Goal: Task Accomplishment & Management: Manage account settings

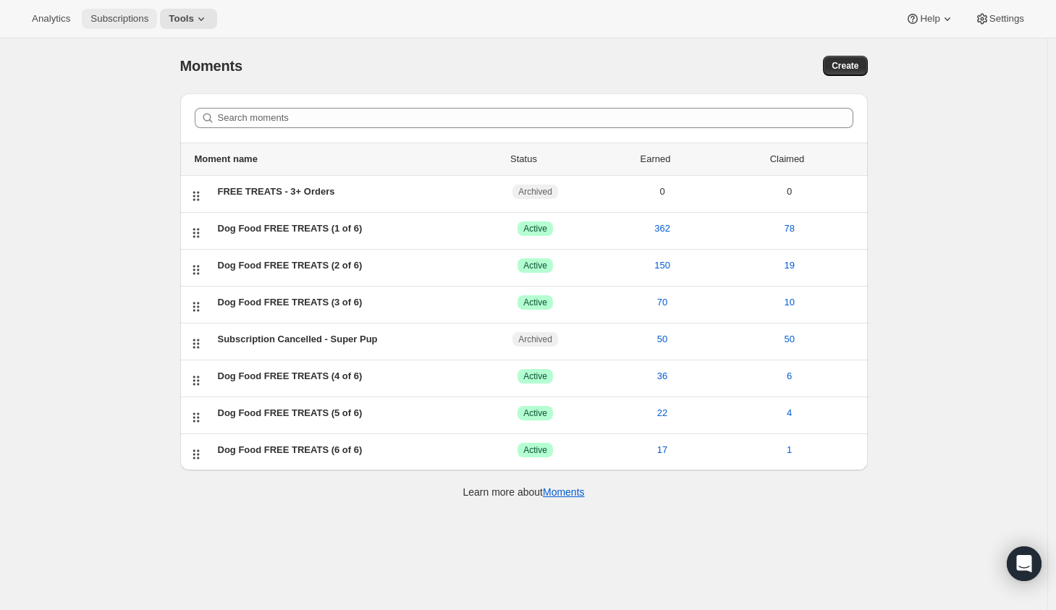
click at [109, 19] on span "Subscriptions" at bounding box center [119, 19] width 58 height 12
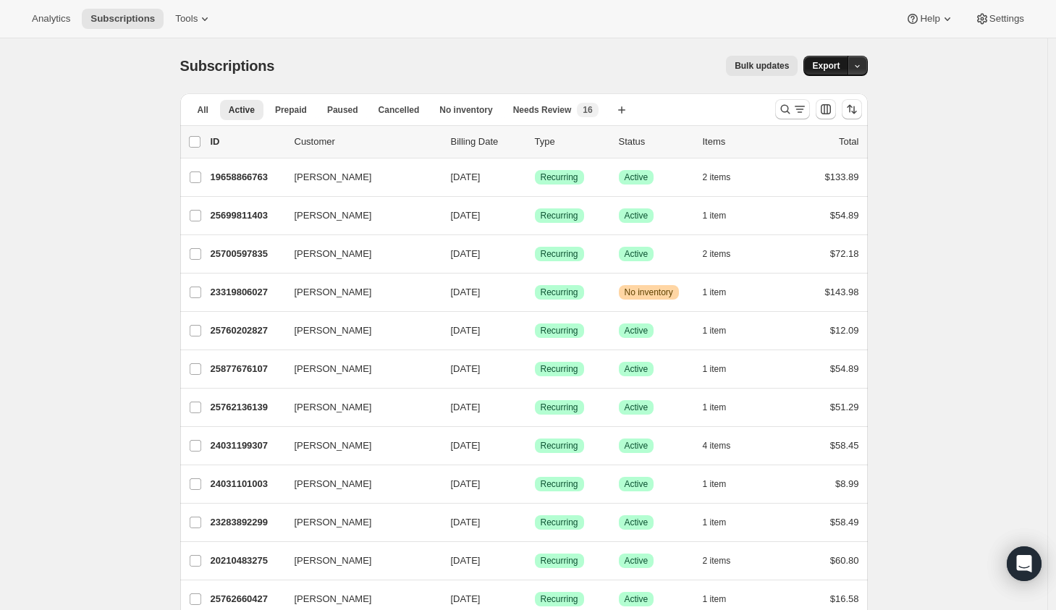
click at [834, 69] on span "Export" at bounding box center [825, 66] width 27 height 12
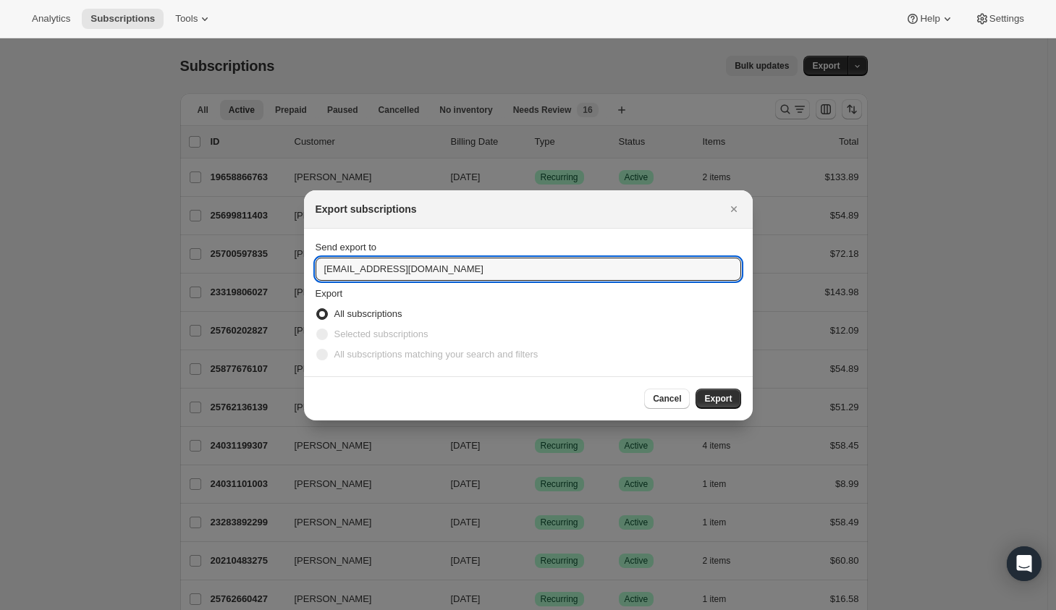
drag, startPoint x: 347, startPoint y: 269, endPoint x: 305, endPoint y: 262, distance: 42.6
click at [315, 266] on input "hello@pupford.com" at bounding box center [527, 269] width 425 height 23
type input "nick.kean@pupford.com"
click at [731, 398] on span "Export" at bounding box center [717, 399] width 27 height 12
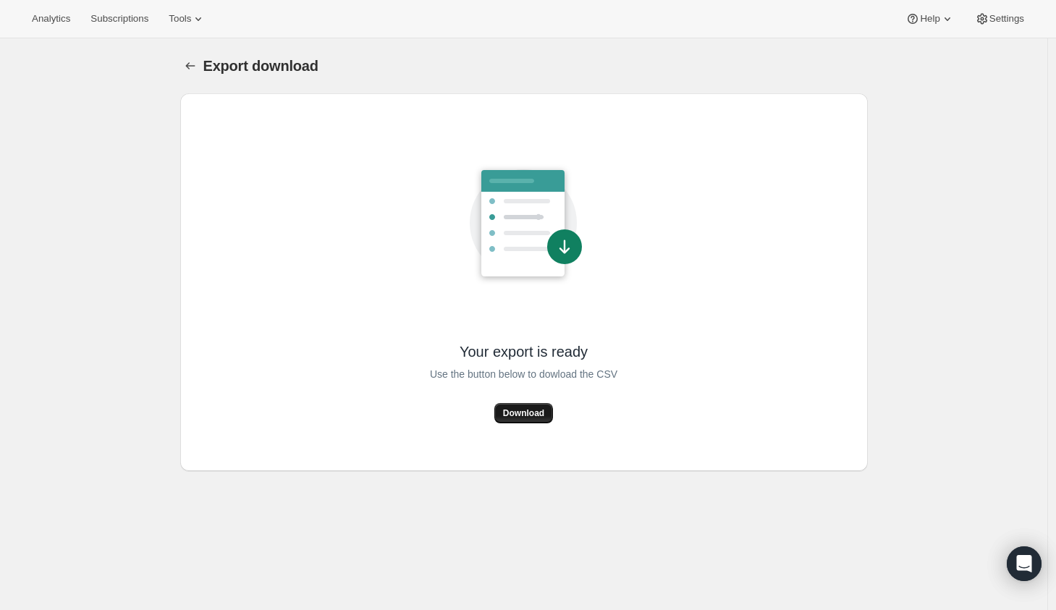
click at [512, 406] on button "Download" at bounding box center [523, 413] width 59 height 20
click at [118, 20] on span "Subscriptions" at bounding box center [119, 19] width 58 height 12
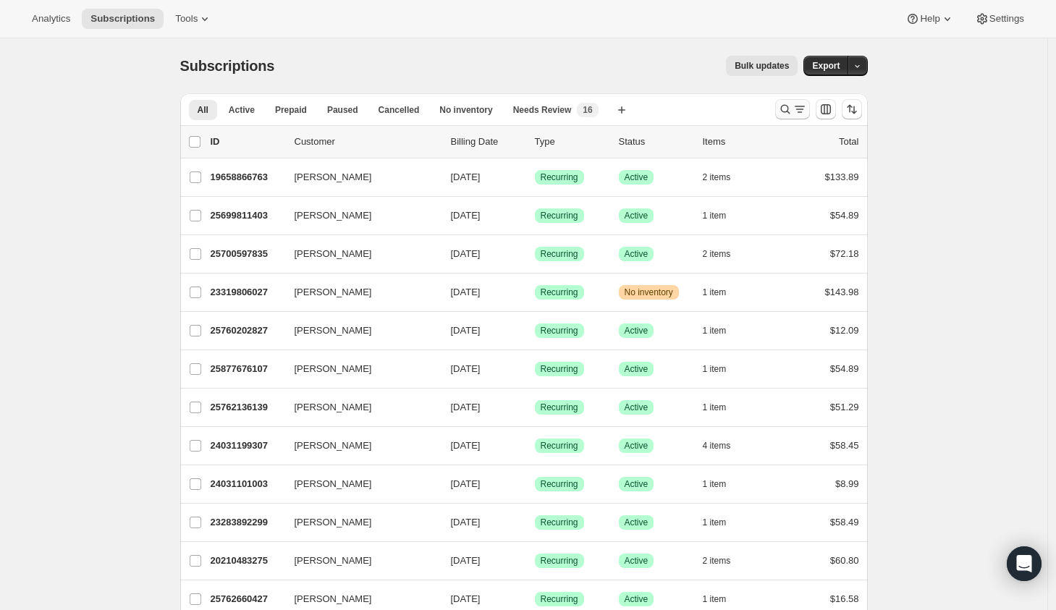
click at [784, 108] on icon "Search and filter results" at bounding box center [785, 109] width 14 height 14
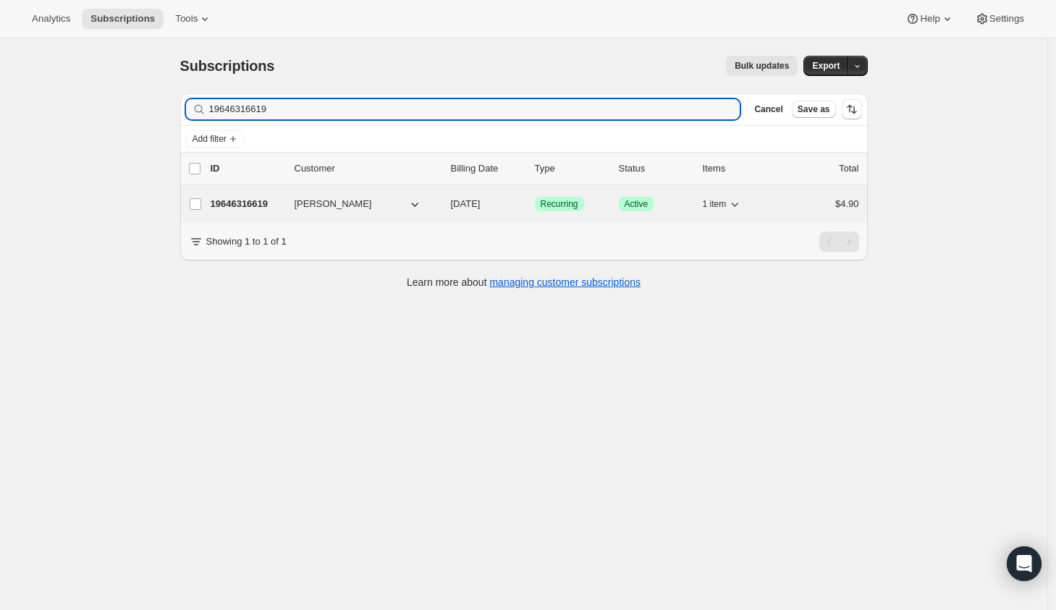
type input "19646316619"
click at [515, 212] on div "19646316619 [PERSON_NAME] [DATE] Success Recurring Success Active 1 item $4.90" at bounding box center [535, 204] width 648 height 20
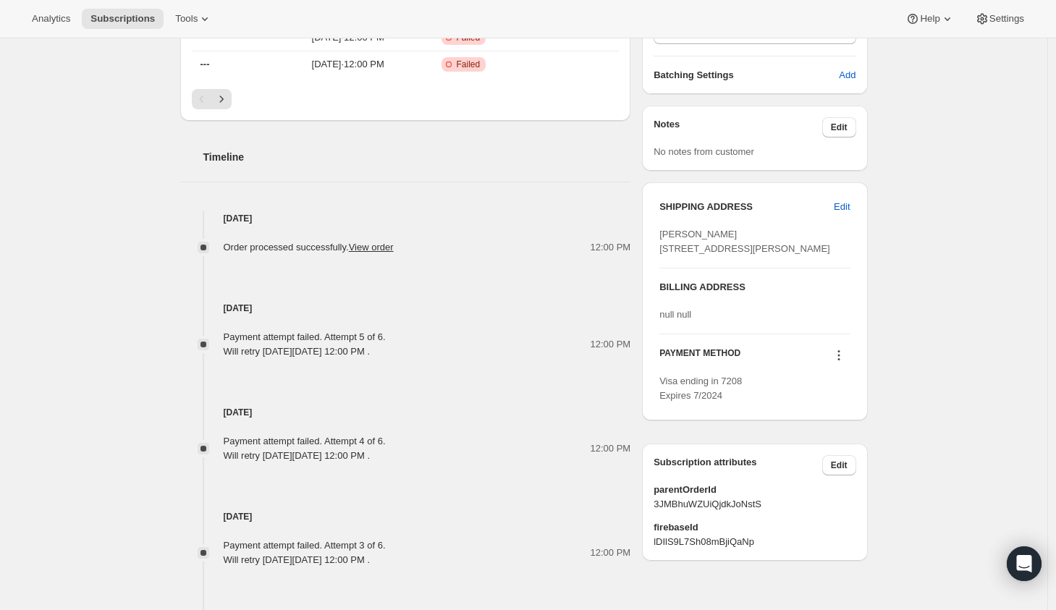
scroll to position [601, 0]
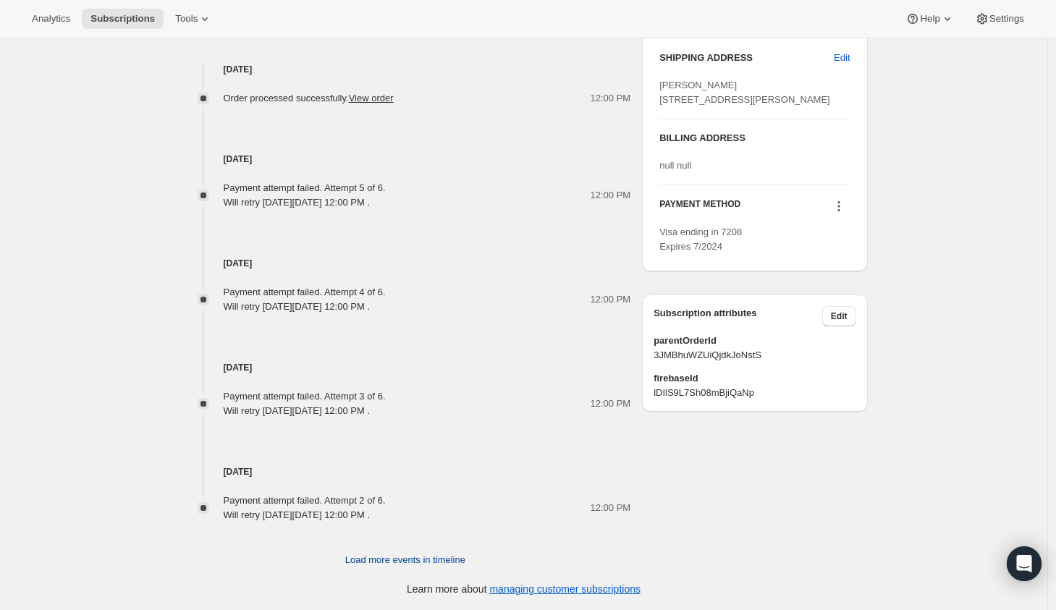
click at [399, 562] on span "Load more events in timeline" at bounding box center [405, 560] width 120 height 14
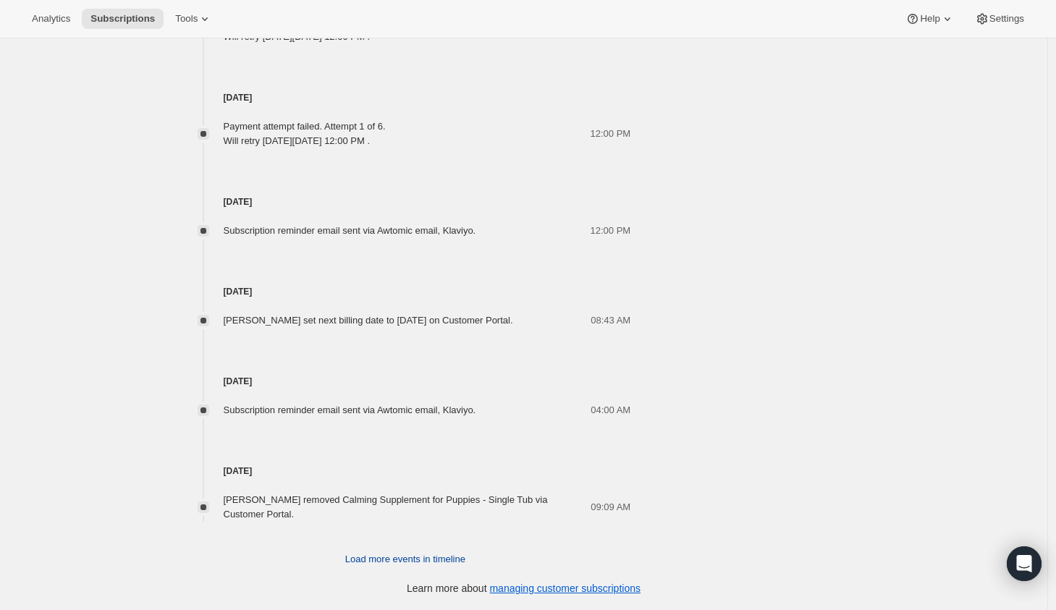
click at [396, 556] on span "Load more events in timeline" at bounding box center [405, 559] width 120 height 14
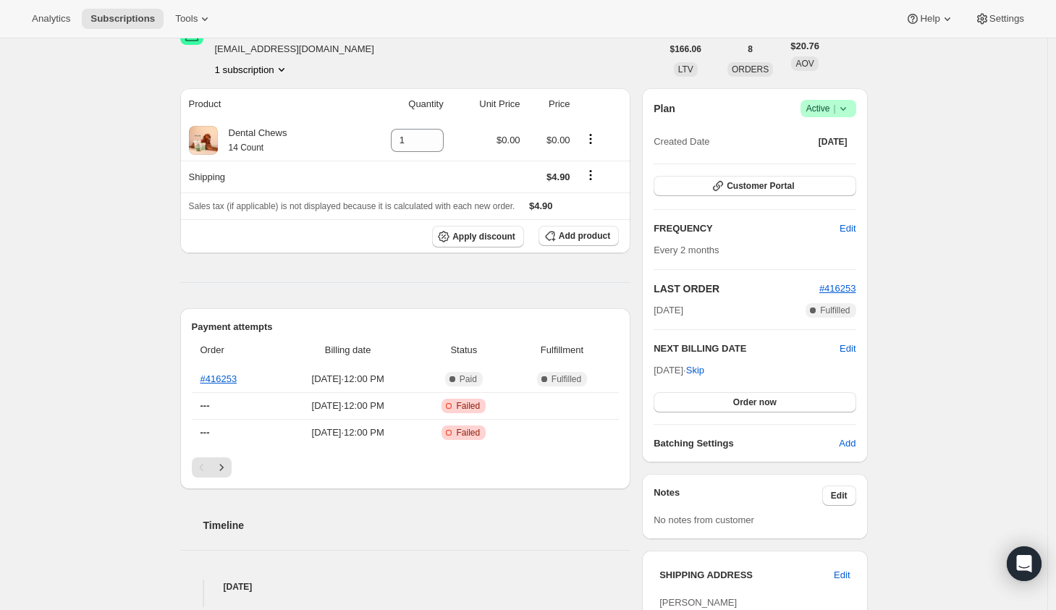
scroll to position [0, 0]
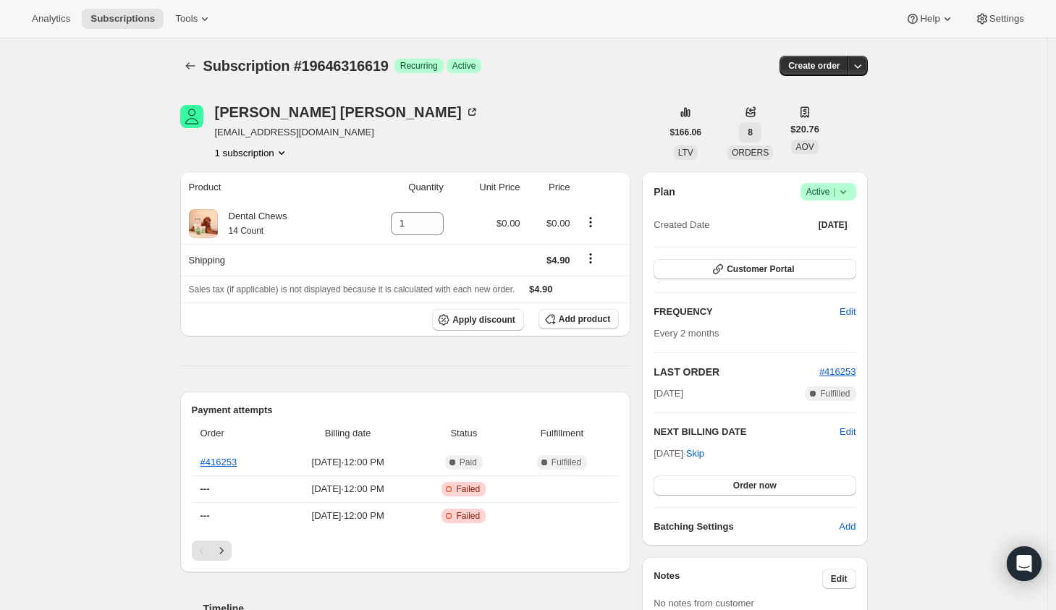
click at [761, 124] on button "8" at bounding box center [750, 132] width 22 height 20
click at [281, 154] on icon "Product actions" at bounding box center [281, 152] width 14 height 14
click at [428, 154] on div "[PERSON_NAME] [EMAIL_ADDRESS][DOMAIN_NAME] 1 subscription" at bounding box center [420, 132] width 481 height 55
click at [188, 64] on icon "Subscriptions" at bounding box center [190, 66] width 14 height 14
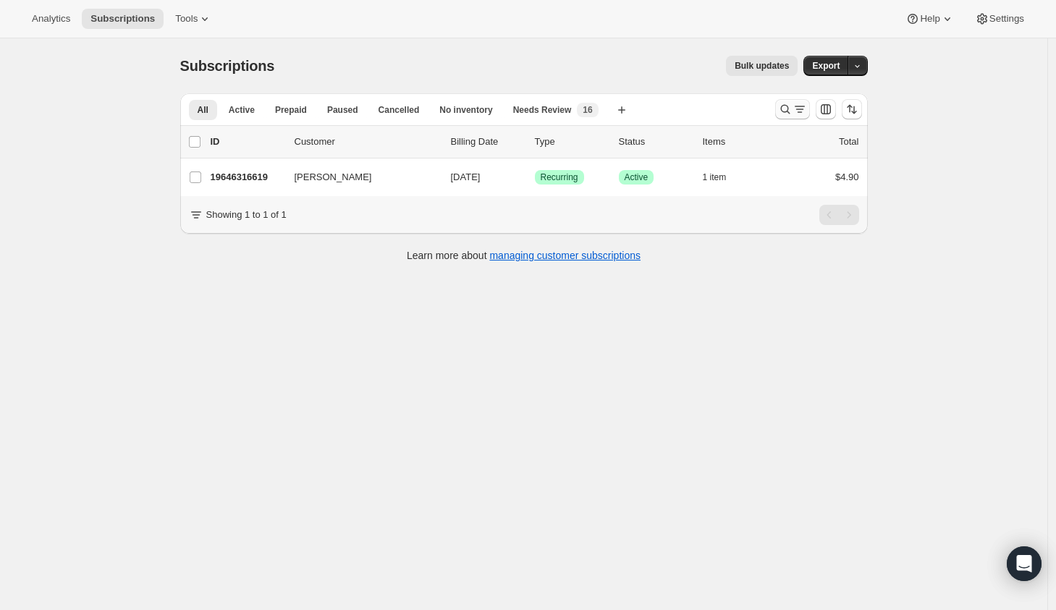
click at [792, 109] on icon "Search and filter results" at bounding box center [785, 109] width 14 height 14
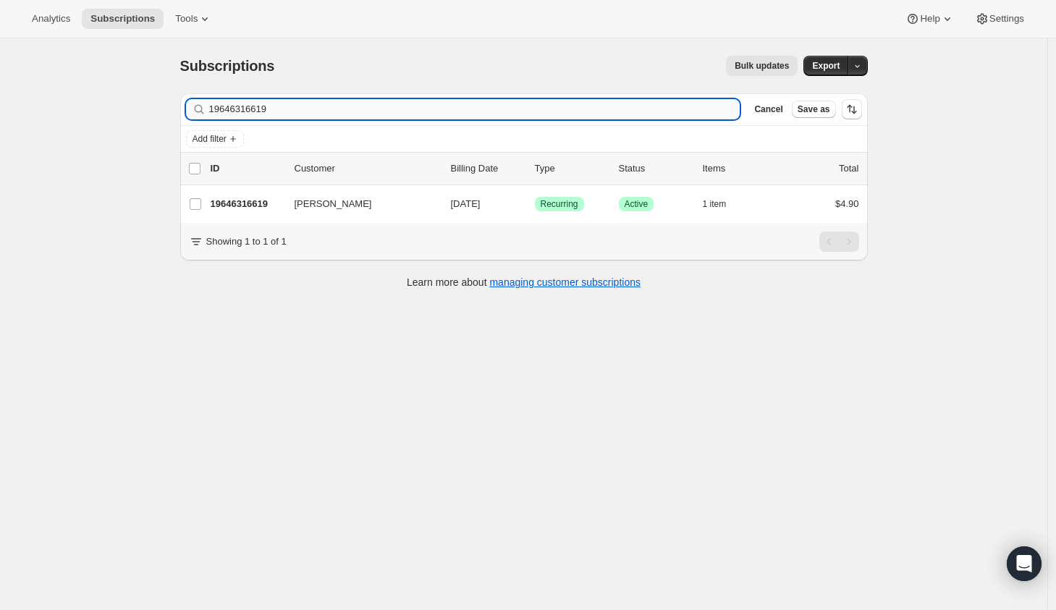
click at [270, 108] on input "19646316619" at bounding box center [474, 109] width 531 height 20
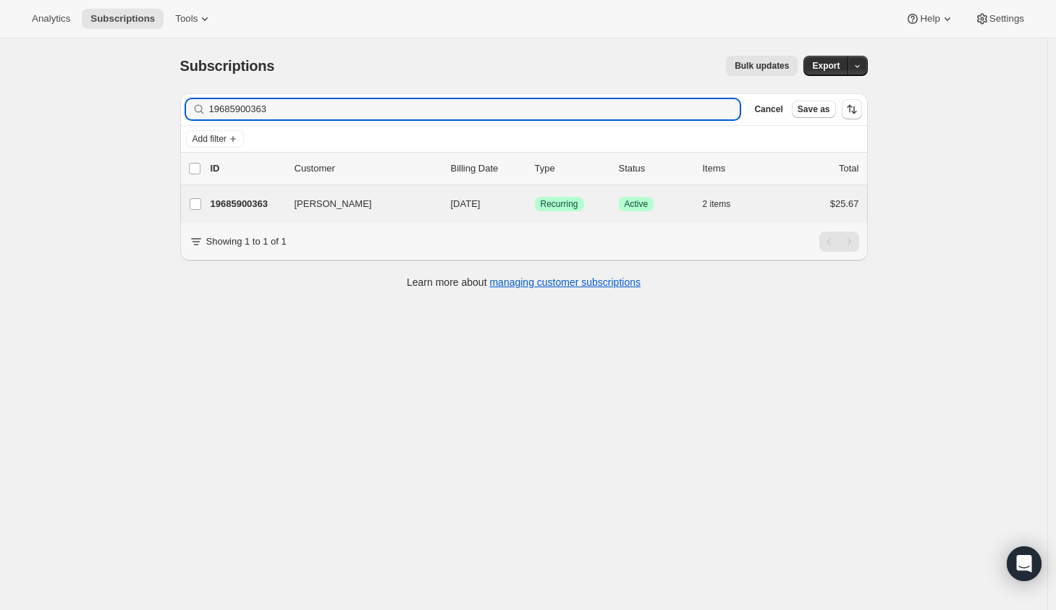
type input "19685900363"
click at [285, 218] on div "[PERSON_NAME] 19685900363 [PERSON_NAME] [DATE] Success Recurring Success Active…" at bounding box center [523, 204] width 687 height 38
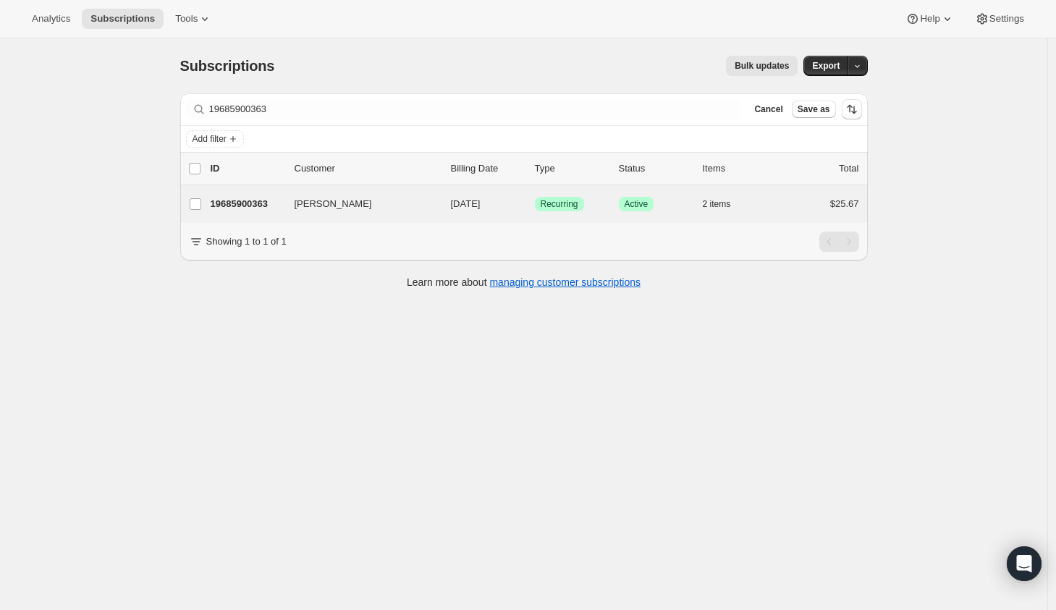
click at [246, 190] on div "[PERSON_NAME] 19685900363 [PERSON_NAME] [DATE] Success Recurring Success Active…" at bounding box center [523, 204] width 687 height 38
click at [737, 202] on button "2 items" at bounding box center [725, 204] width 44 height 20
click at [789, 200] on div "19685900363 [PERSON_NAME] [DATE] Success Recurring Success Active 2 items $25.67" at bounding box center [535, 204] width 648 height 20
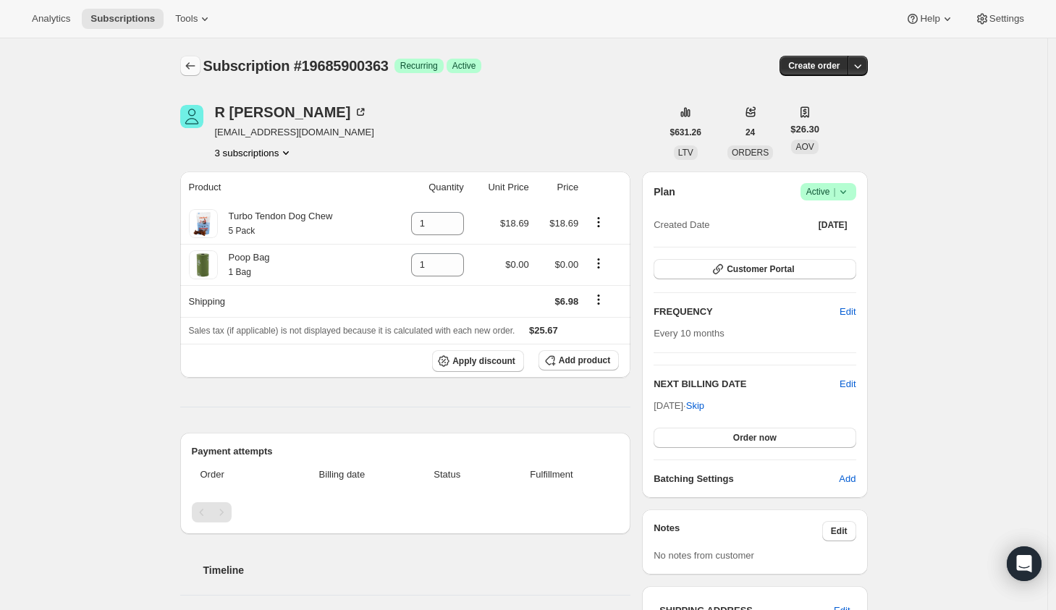
click at [197, 67] on icon "Subscriptions" at bounding box center [190, 66] width 14 height 14
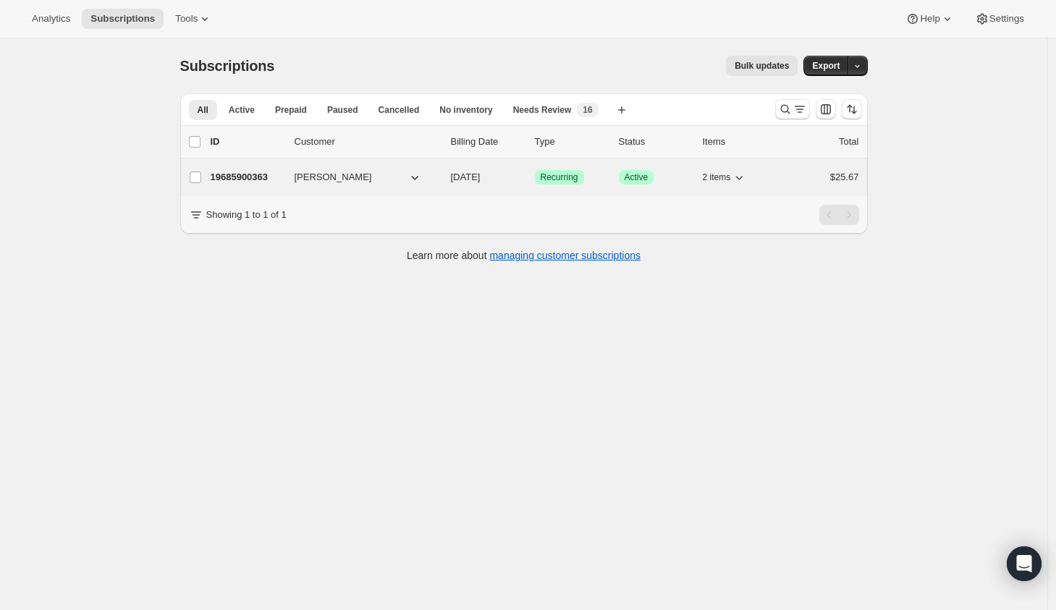
click at [280, 169] on div "19685900363 [PERSON_NAME] [DATE] Success Recurring Success Active 2 items $25.67" at bounding box center [535, 177] width 648 height 20
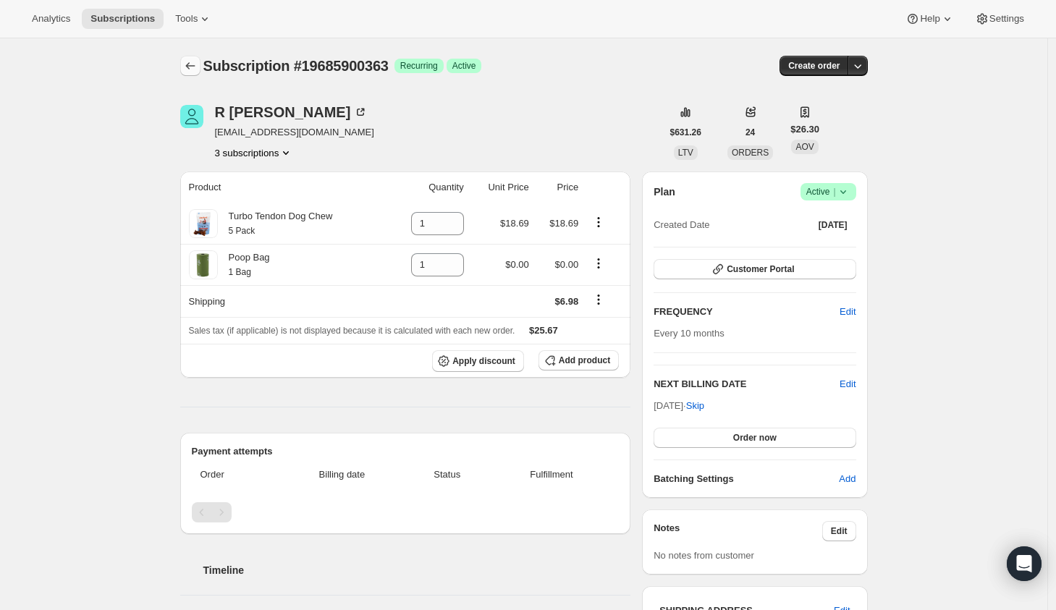
click at [193, 64] on icon "Subscriptions" at bounding box center [190, 66] width 14 height 14
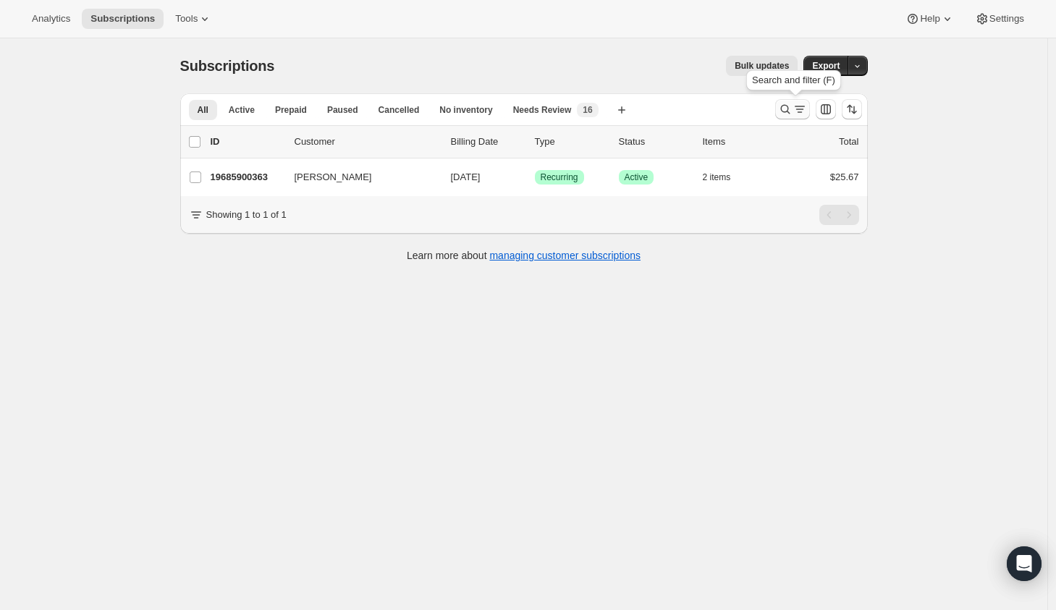
click at [783, 111] on icon "Search and filter results" at bounding box center [785, 109] width 14 height 14
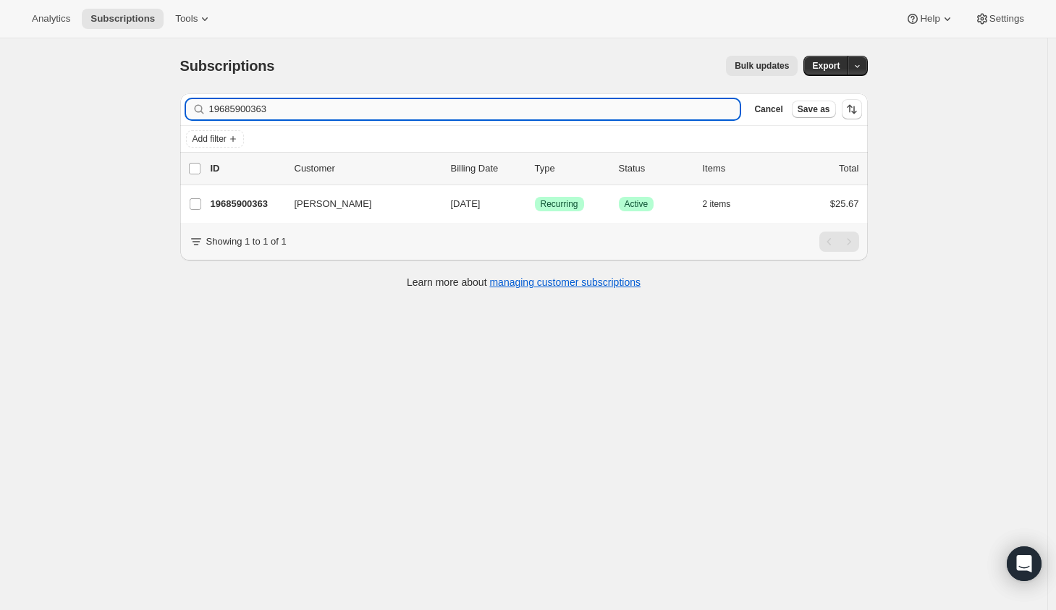
click at [275, 114] on input "19685900363" at bounding box center [474, 109] width 531 height 20
type input "24858722379"
click at [72, 209] on div "Subscriptions. This page is ready Subscriptions Bulk updates More actions Bulk …" at bounding box center [523, 343] width 1047 height 610
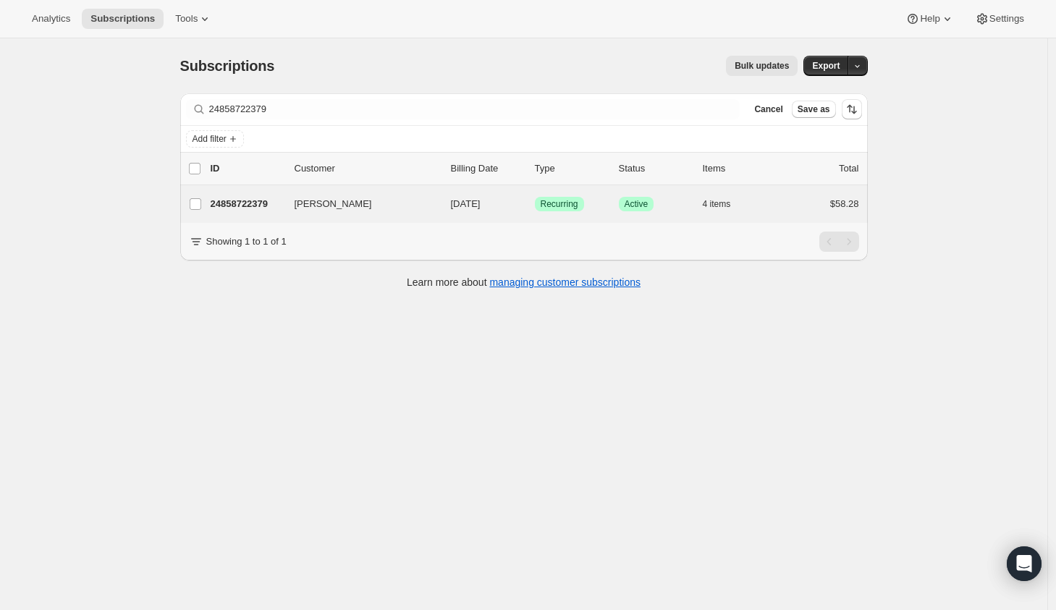
click at [289, 219] on div "[PERSON_NAME] 24858722379 [PERSON_NAME] [DATE] Success Recurring Success Active…" at bounding box center [523, 204] width 687 height 38
click at [276, 210] on p "24858722379" at bounding box center [247, 204] width 72 height 14
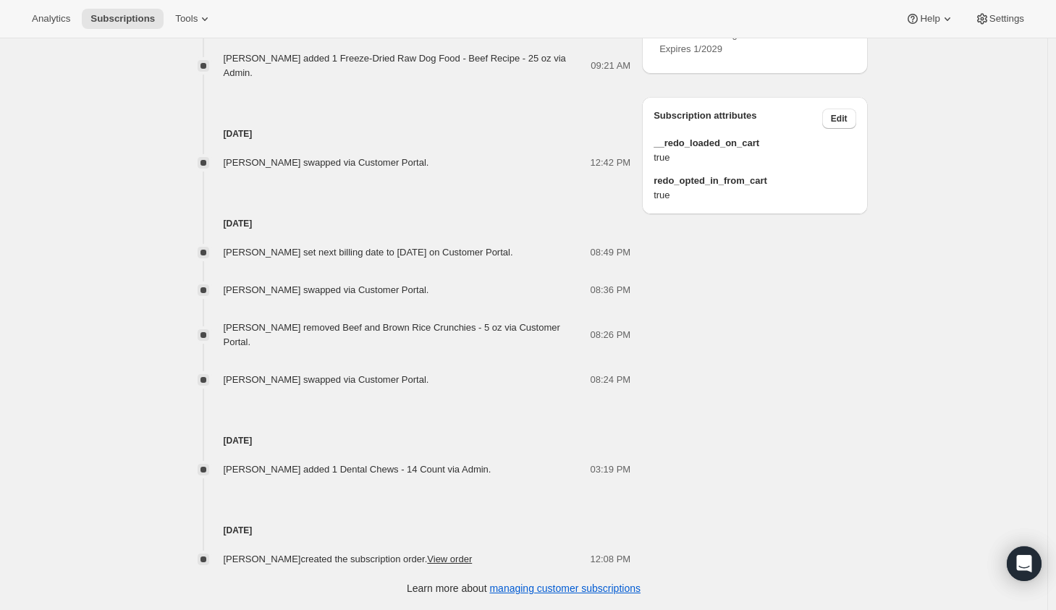
scroll to position [843, 0]
click at [442, 559] on link "View order" at bounding box center [449, 559] width 45 height 11
